Goal: Feedback & Contribution: Submit feedback/report problem

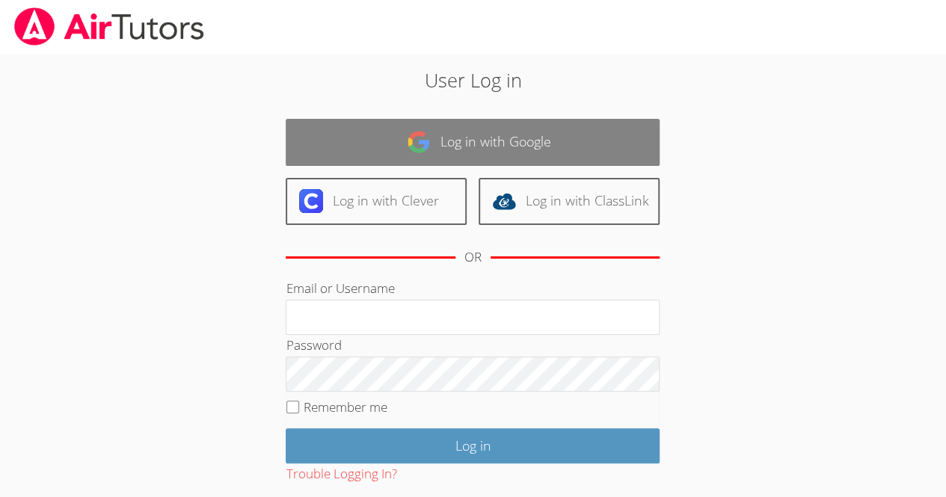
click at [574, 139] on link "Log in with Google" at bounding box center [473, 142] width 374 height 47
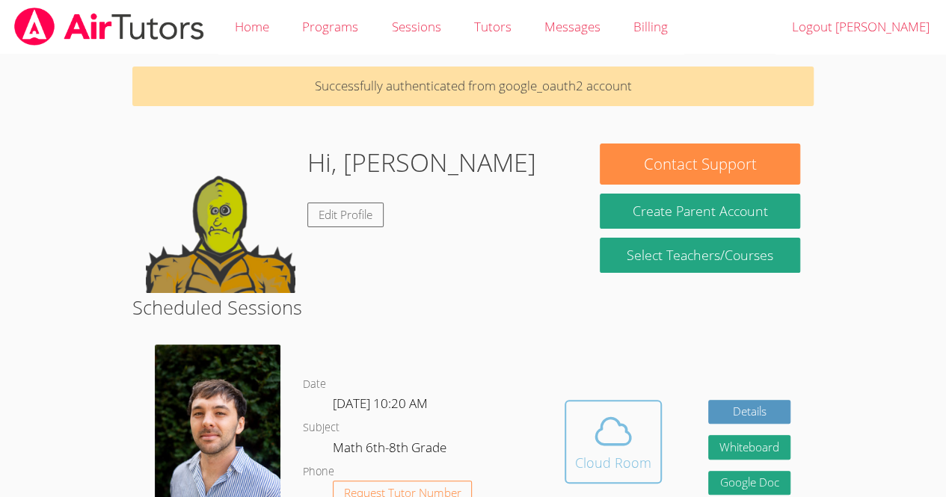
click at [649, 442] on button "Cloud Room" at bounding box center [612, 442] width 97 height 84
click at [643, 446] on span at bounding box center [613, 431] width 76 height 42
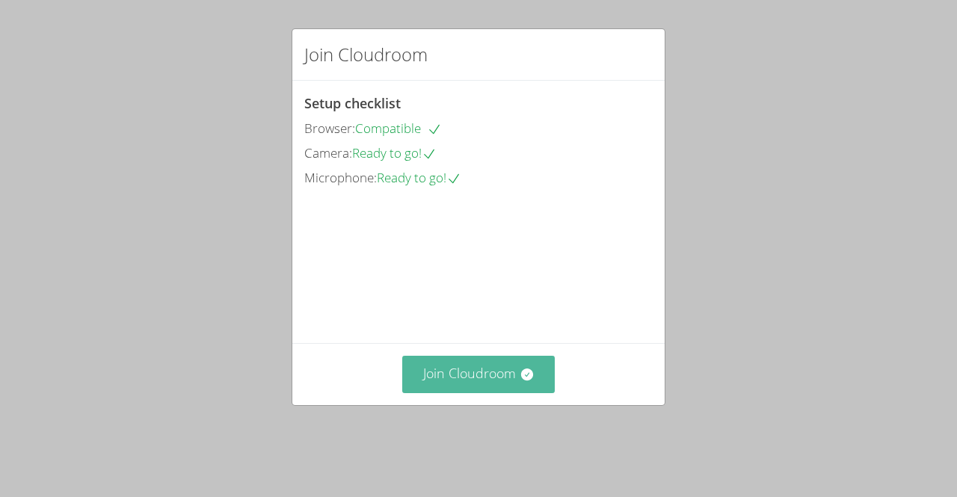
click at [520, 382] on icon at bounding box center [527, 374] width 15 height 15
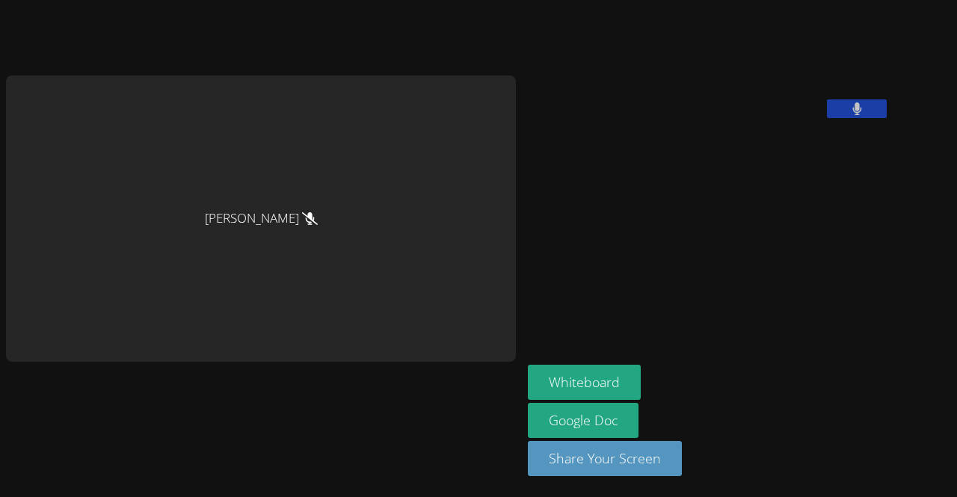
click at [827, 118] on button at bounding box center [857, 108] width 60 height 19
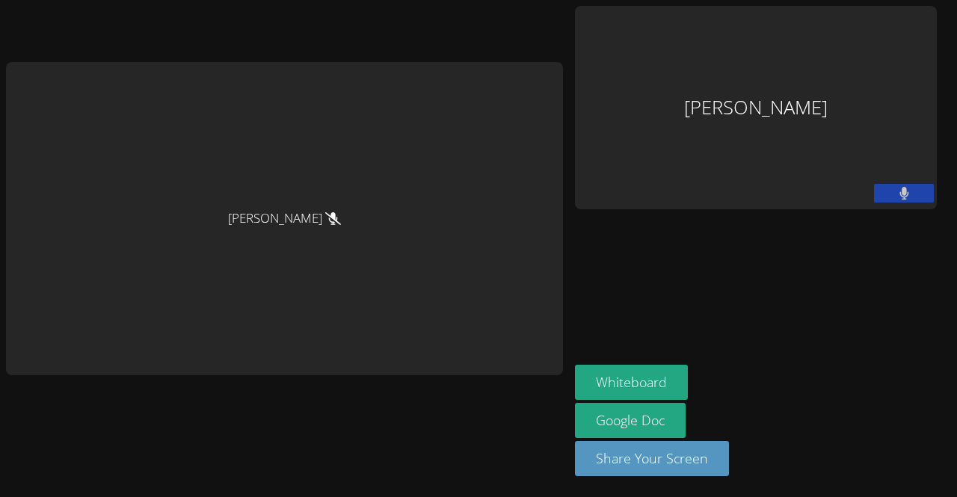
click at [900, 192] on icon at bounding box center [904, 193] width 9 height 13
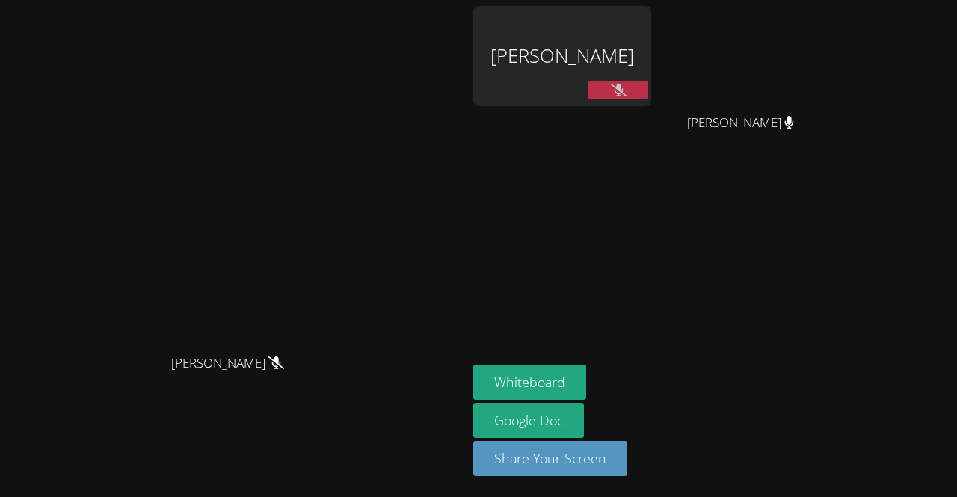
click at [651, 50] on div "Luis Centeno Sobalvarro" at bounding box center [562, 56] width 178 height 100
click at [651, 72] on div "Luis Centeno Sobalvarro" at bounding box center [562, 56] width 178 height 100
click at [651, 64] on div "Luis Centeno Sobalvarro" at bounding box center [562, 56] width 178 height 100
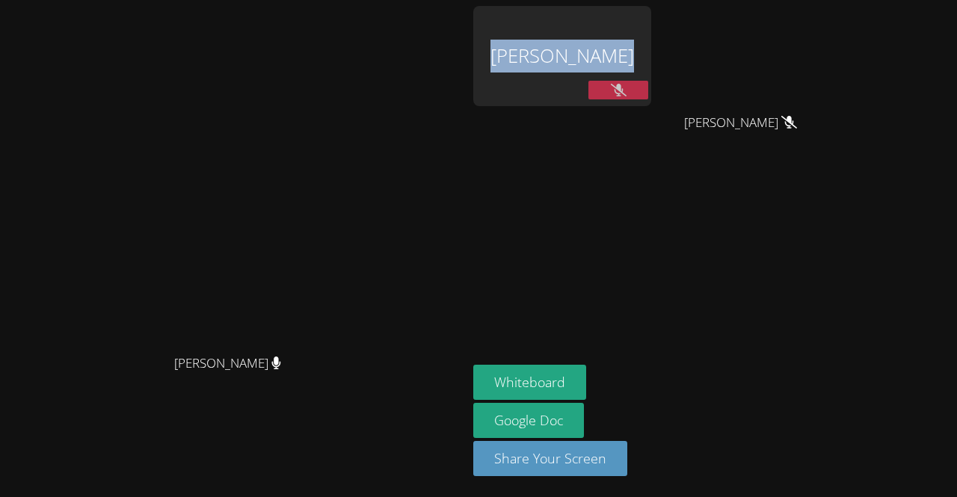
click at [651, 64] on div "Luis Centeno Sobalvarro" at bounding box center [562, 56] width 178 height 100
click at [651, 152] on div "Luis Centeno Sobalvarro" at bounding box center [562, 86] width 178 height 160
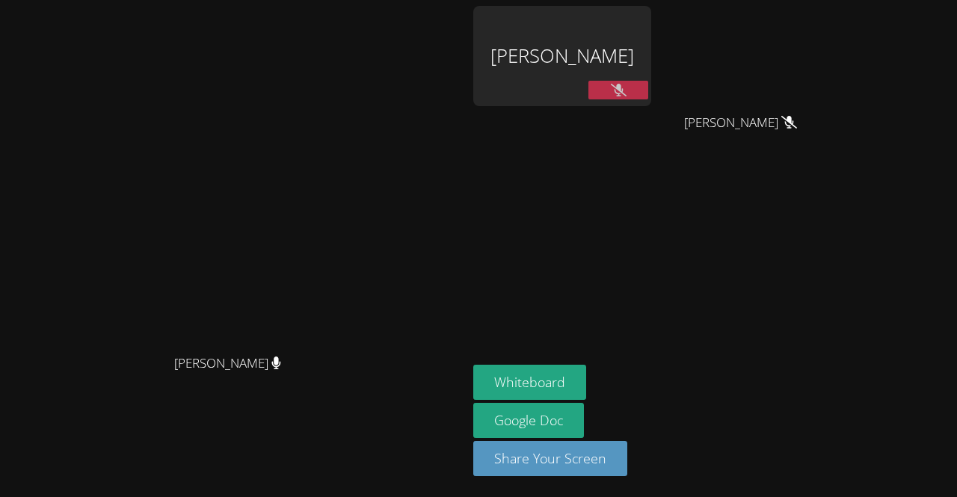
click at [648, 99] on button at bounding box center [618, 90] width 60 height 19
click at [623, 94] on icon at bounding box center [619, 90] width 10 height 13
click at [626, 87] on icon at bounding box center [619, 90] width 16 height 13
click at [623, 84] on icon at bounding box center [619, 90] width 10 height 13
drag, startPoint x: 568, startPoint y: 188, endPoint x: 542, endPoint y: 188, distance: 26.2
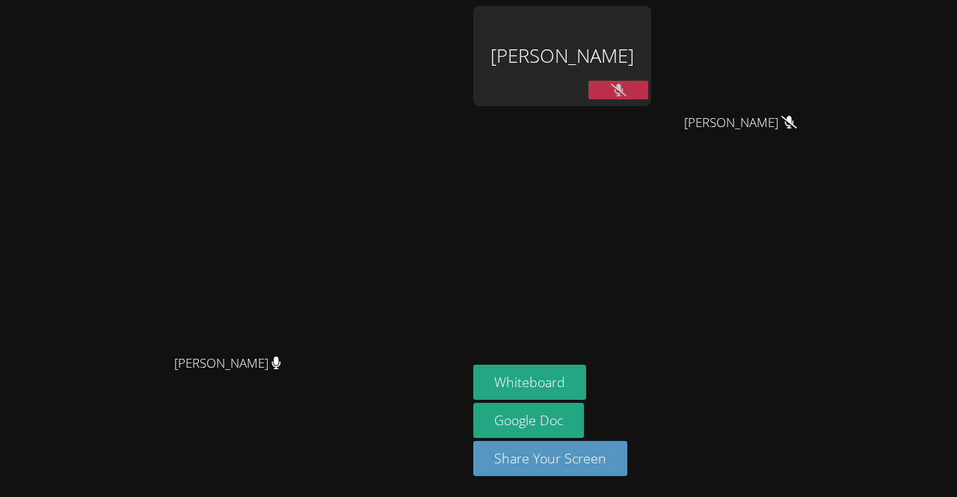
click at [346, 188] on video at bounding box center [234, 218] width 224 height 256
click at [627, 224] on aside "Luis Centeno Sobalvarro Michelle Argueta Turcios Michelle Argueta Turcios White…" at bounding box center [654, 248] width 374 height 497
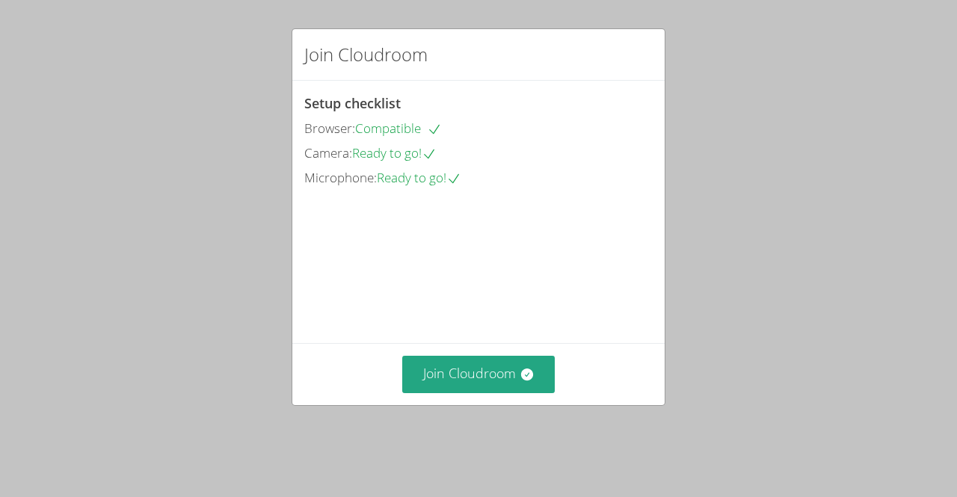
scroll to position [48, 0]
click at [470, 253] on video at bounding box center [416, 257] width 224 height 112
click at [432, 226] on video at bounding box center [416, 257] width 224 height 112
click at [502, 241] on video at bounding box center [416, 257] width 224 height 112
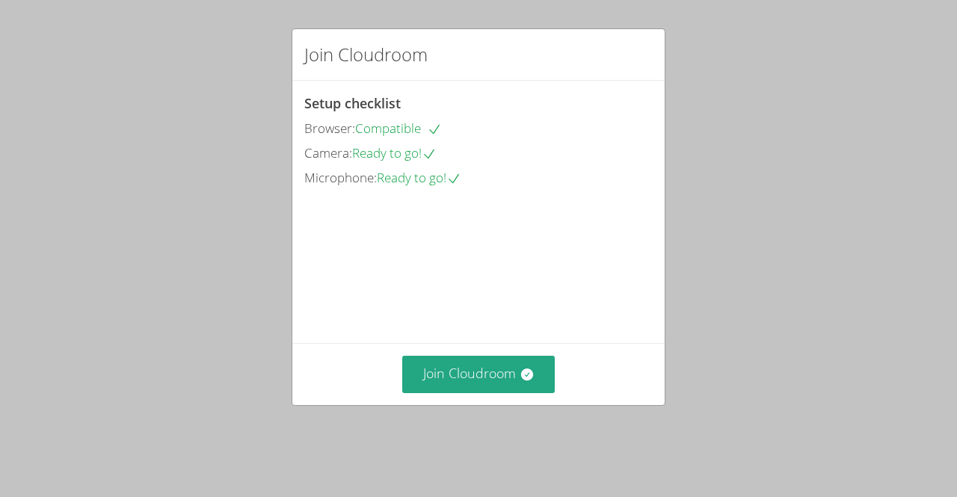
click at [490, 241] on video at bounding box center [416, 257] width 224 height 112
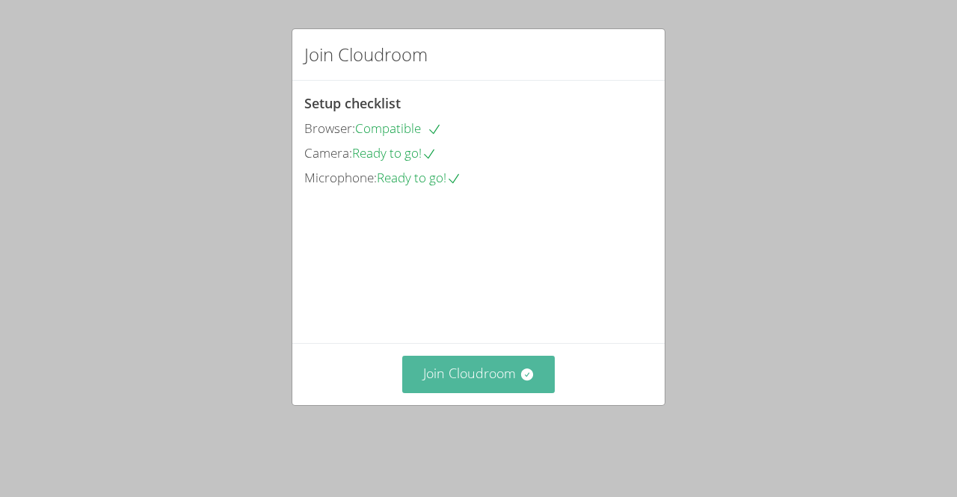
click at [475, 392] on button "Join Cloudroom" at bounding box center [478, 374] width 153 height 37
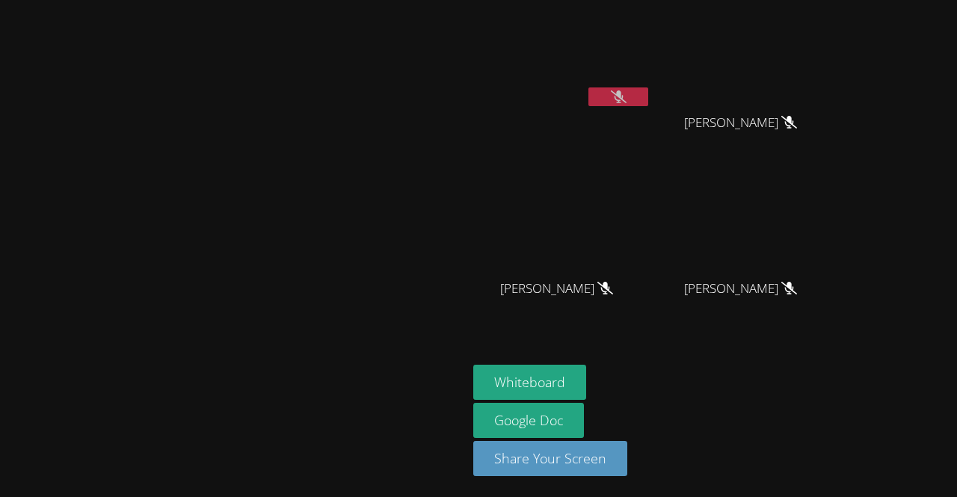
click at [629, 167] on div "[PERSON_NAME] [PERSON_NAME] [PERSON_NAME] [PERSON_NAME] [PERSON_NAME] [PERSON_N…" at bounding box center [654, 169] width 362 height 326
click at [346, 347] on video at bounding box center [234, 218] width 224 height 256
click at [626, 99] on icon at bounding box center [619, 96] width 16 height 13
click at [623, 99] on icon at bounding box center [619, 96] width 10 height 13
click at [626, 99] on icon at bounding box center [619, 96] width 16 height 13
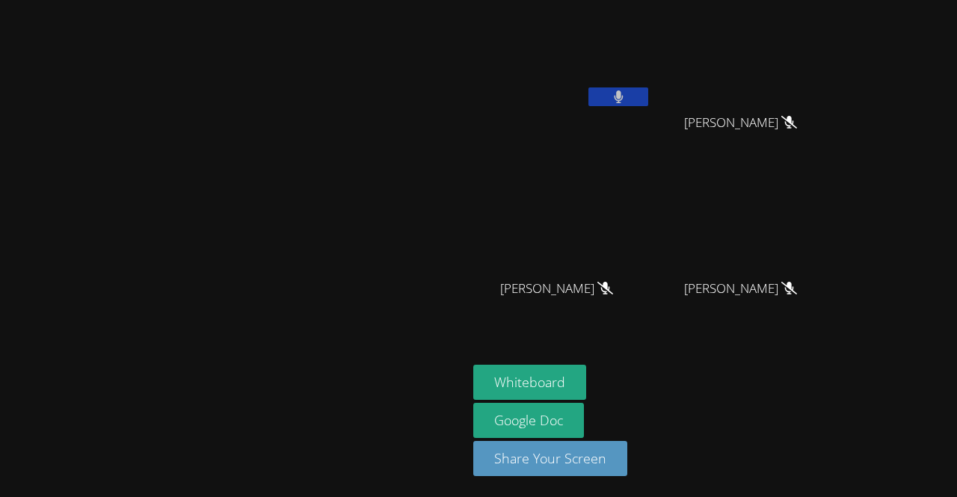
click at [623, 96] on icon at bounding box center [618, 96] width 9 height 13
click at [626, 96] on icon at bounding box center [619, 96] width 16 height 13
click at [590, 99] on button at bounding box center [618, 96] width 60 height 19
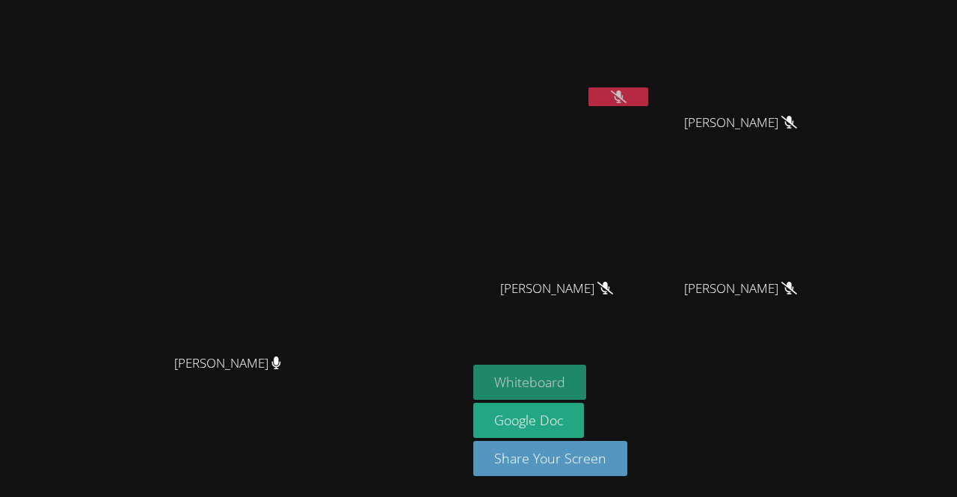
click at [475, 383] on button "Whiteboard" at bounding box center [529, 382] width 113 height 35
click at [588, 95] on button at bounding box center [618, 96] width 60 height 19
click at [641, 98] on button at bounding box center [618, 96] width 60 height 19
click at [648, 100] on button at bounding box center [618, 96] width 60 height 19
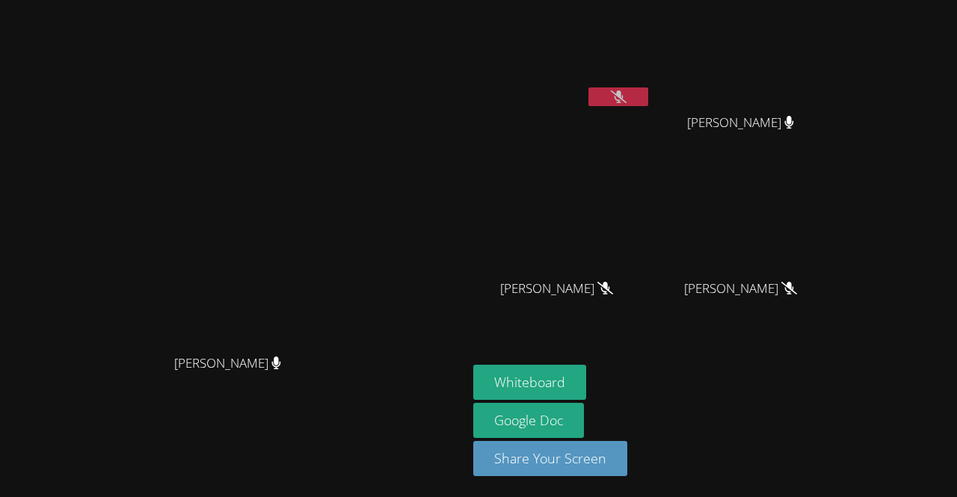
click at [648, 90] on button at bounding box center [618, 96] width 60 height 19
click at [648, 87] on button at bounding box center [618, 96] width 60 height 19
click at [626, 94] on icon at bounding box center [619, 96] width 16 height 13
click at [648, 94] on button at bounding box center [618, 96] width 60 height 19
click at [626, 95] on icon at bounding box center [619, 96] width 16 height 13
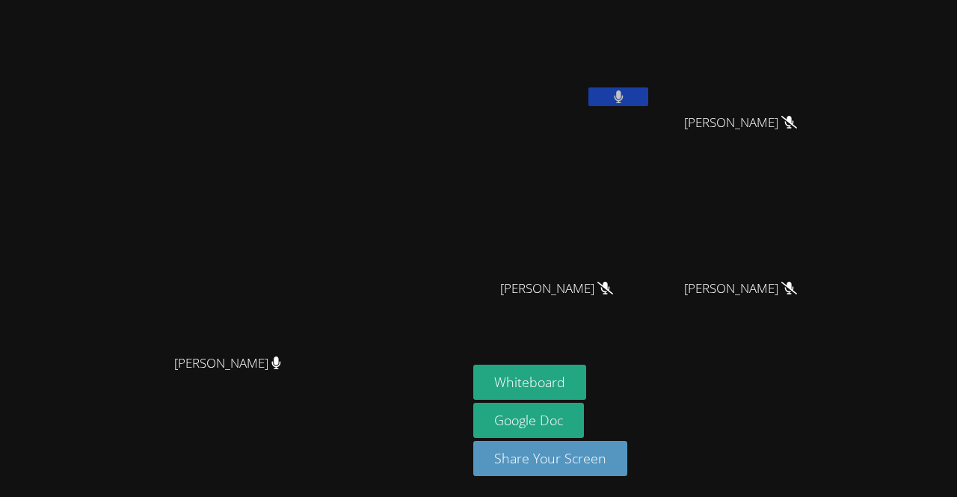
click at [623, 95] on icon at bounding box center [618, 96] width 9 height 13
click at [626, 95] on icon at bounding box center [619, 96] width 16 height 13
click at [623, 95] on icon at bounding box center [618, 96] width 9 height 13
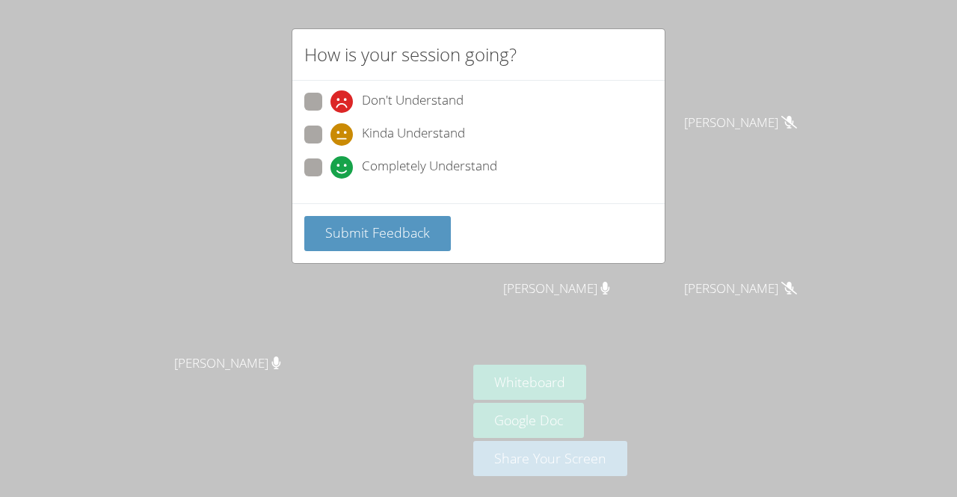
click at [408, 173] on span "Completely Understand" at bounding box center [429, 167] width 135 height 22
click at [343, 171] on input "Completely Understand" at bounding box center [336, 164] width 13 height 13
radio input "true"
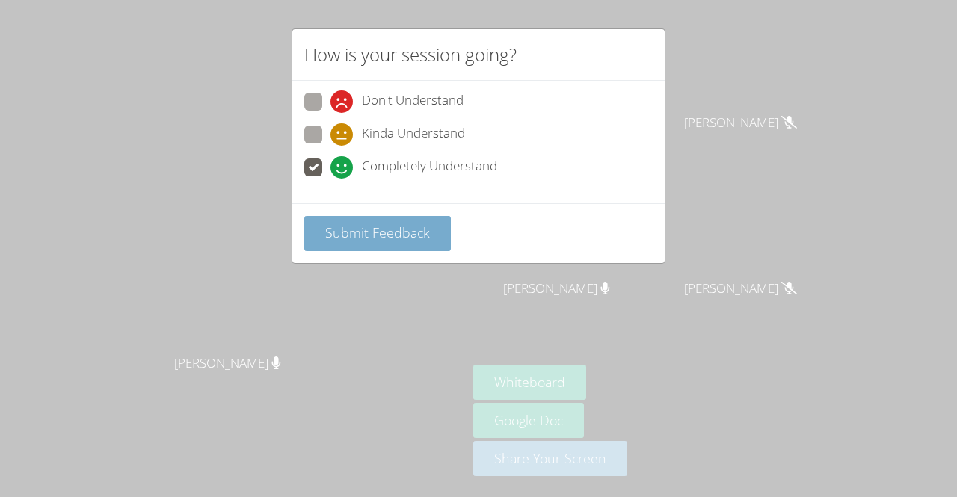
click at [405, 233] on span "Submit Feedback" at bounding box center [377, 233] width 105 height 18
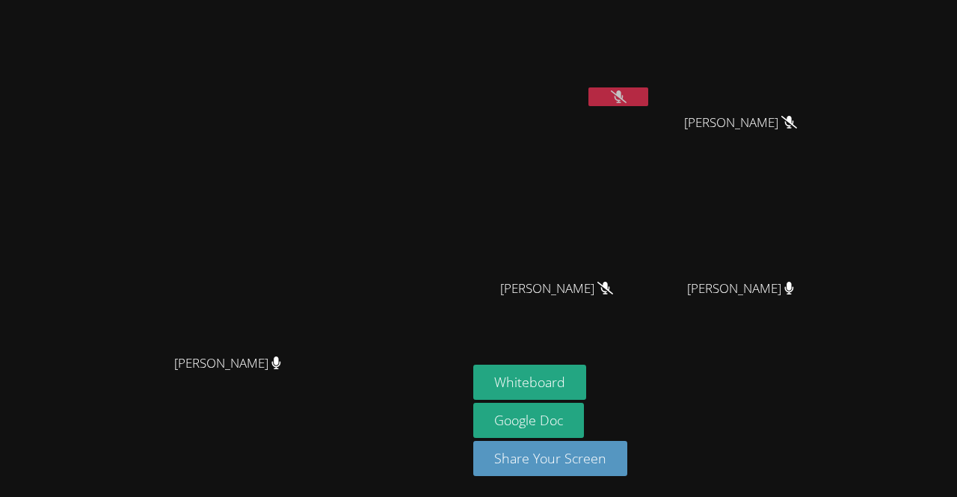
click at [572, 188] on video at bounding box center [562, 222] width 178 height 100
click at [648, 99] on button at bounding box center [618, 96] width 60 height 19
click at [623, 93] on icon at bounding box center [618, 96] width 9 height 13
click at [626, 102] on icon at bounding box center [619, 96] width 16 height 13
click at [623, 92] on icon at bounding box center [618, 96] width 9 height 13
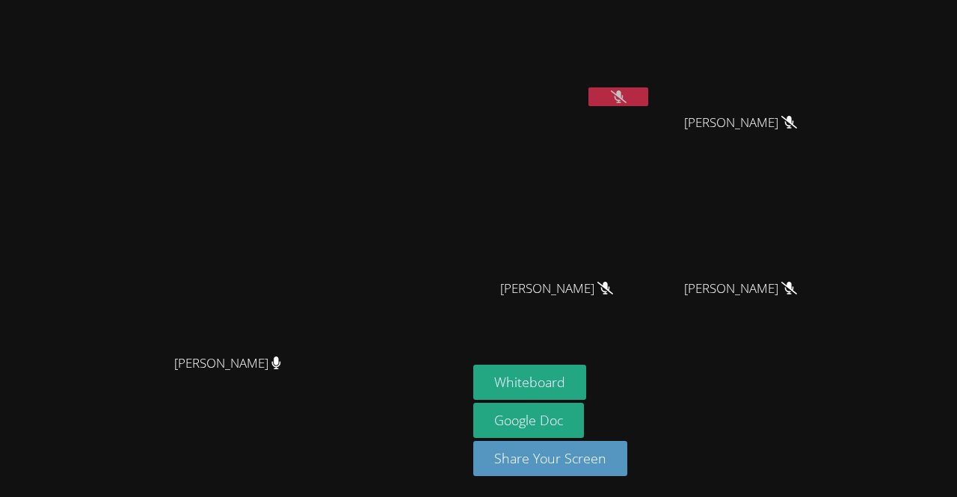
click at [626, 97] on icon at bounding box center [619, 96] width 16 height 13
click at [623, 100] on icon at bounding box center [619, 96] width 10 height 13
click at [626, 95] on icon at bounding box center [619, 96] width 16 height 13
click at [623, 91] on icon at bounding box center [619, 96] width 10 height 13
